Goal: Check status: Check status

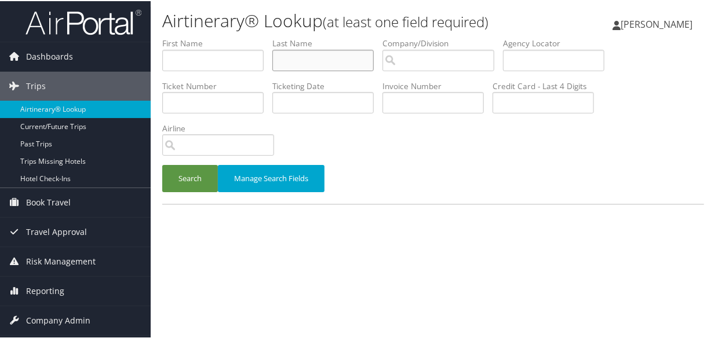
click at [329, 57] on input "text" at bounding box center [322, 59] width 101 height 21
type input "gustafson"
click at [162, 164] on button "Search" at bounding box center [190, 177] width 56 height 27
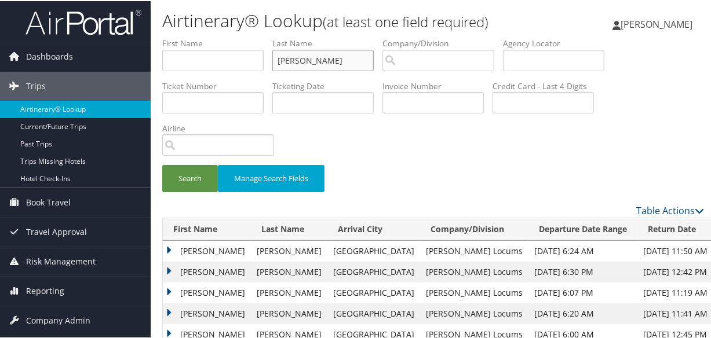
scroll to position [210, 0]
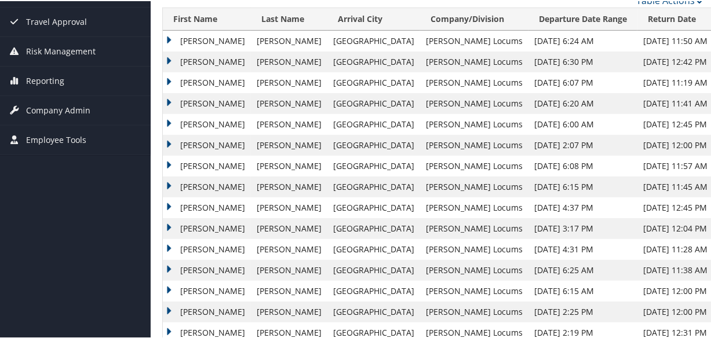
click at [166, 57] on td "Joshua" at bounding box center [207, 60] width 88 height 21
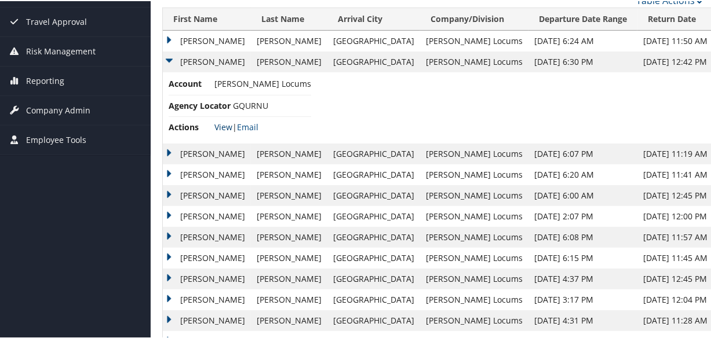
click at [217, 122] on link "View" at bounding box center [223, 126] width 18 height 11
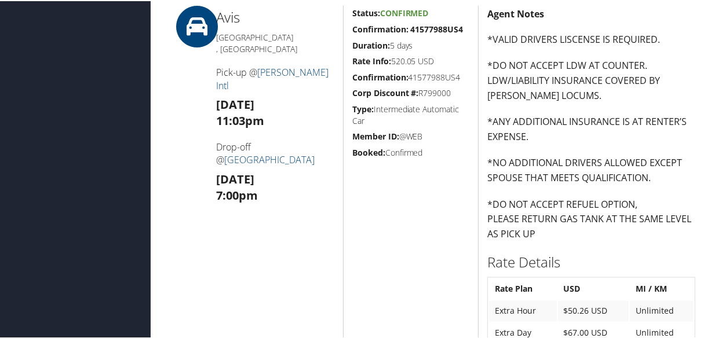
scroll to position [1370, 0]
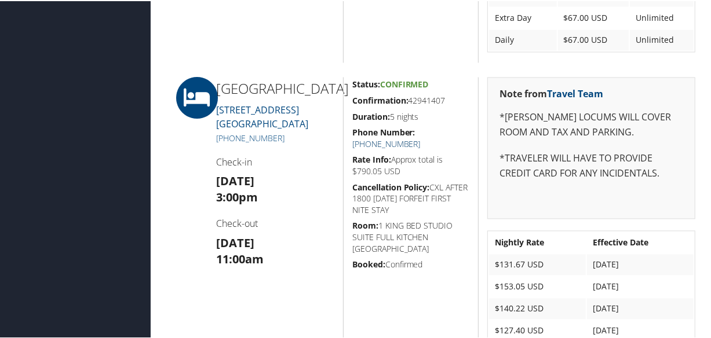
click at [421, 137] on link "[PHONE_NUMBER]" at bounding box center [386, 142] width 68 height 11
